Goal: Transaction & Acquisition: Subscribe to service/newsletter

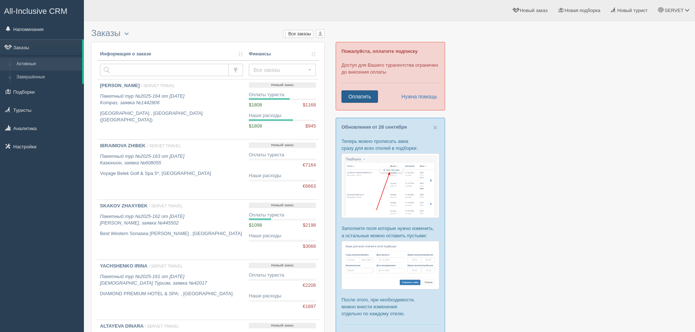
drag, startPoint x: 0, startPoint y: 0, endPoint x: 356, endPoint y: 97, distance: 369.2
click at [356, 97] on link "Оплатить" at bounding box center [359, 96] width 36 height 12
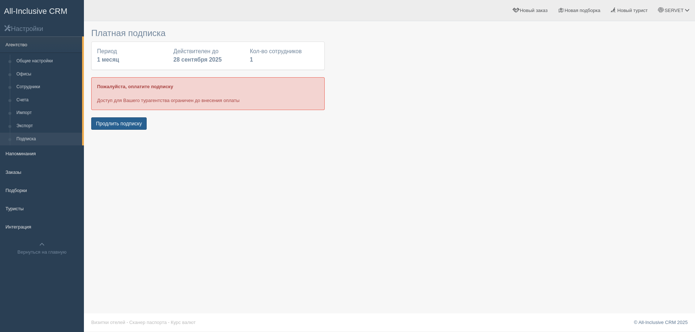
click at [113, 124] on button "Продлить подписку" at bounding box center [118, 123] width 55 height 12
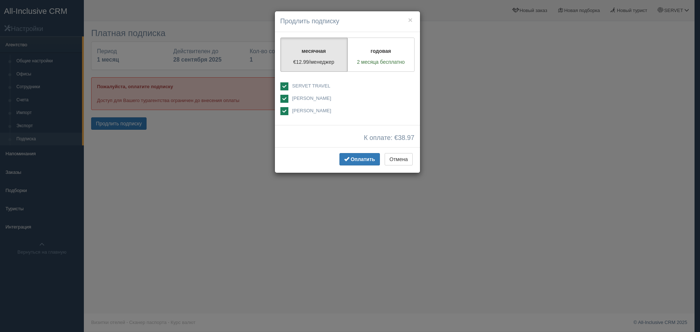
click at [286, 99] on ins at bounding box center [285, 99] width 8 height 8
checkbox input "false"
click at [284, 109] on ins at bounding box center [285, 111] width 8 height 8
checkbox input "false"
click at [355, 163] on button "Оплатить" at bounding box center [360, 159] width 40 height 12
